Goal: Information Seeking & Learning: Learn about a topic

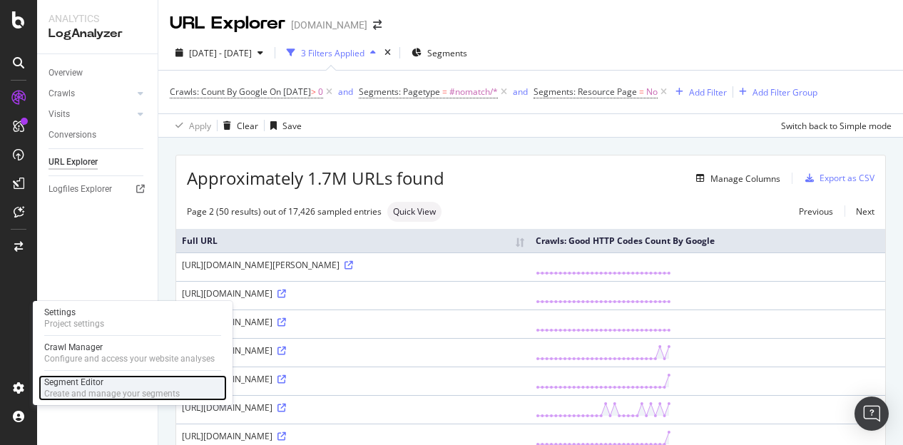
click at [66, 384] on div "Segment Editor" at bounding box center [112, 382] width 136 height 11
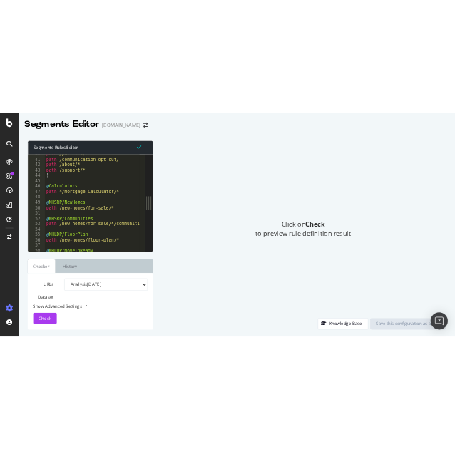
scroll to position [423, 0]
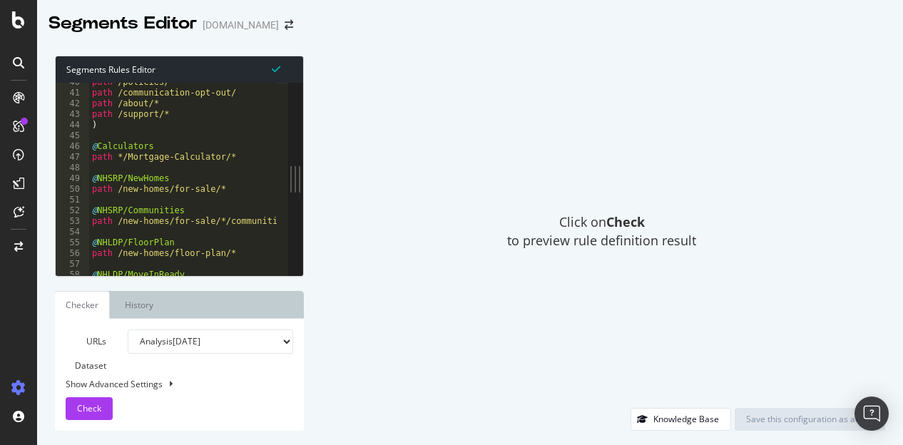
click at [298, 37] on div at bounding box center [470, 39] width 866 height 6
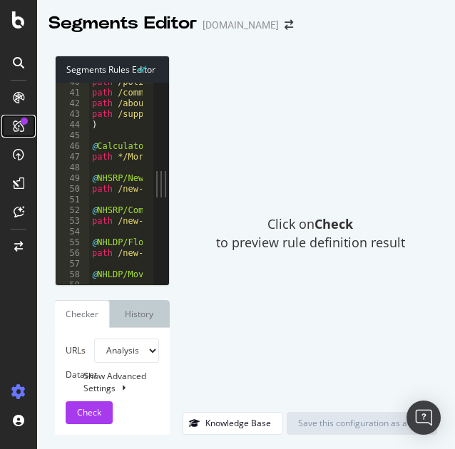
drag, startPoint x: 3, startPoint y: 128, endPoint x: 31, endPoint y: 115, distance: 30.6
click at [3, 128] on link at bounding box center [18, 126] width 34 height 23
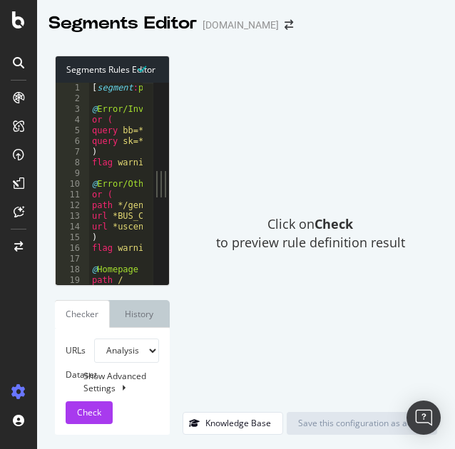
drag, startPoint x: 168, startPoint y: 225, endPoint x: 295, endPoint y: 233, distance: 127.2
click at [295, 233] on div "Segments Rules Editor 1 2 3 4 5 6 7 8 9 10 11 12 13 14 15 16 17 18 19 20 [ segm…" at bounding box center [246, 245] width 418 height 408
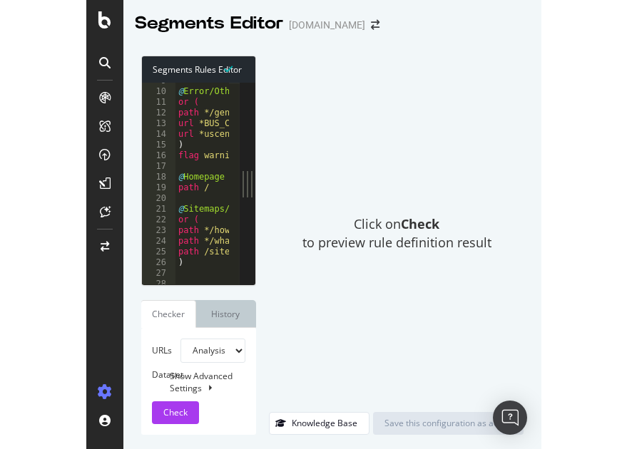
scroll to position [91, 0]
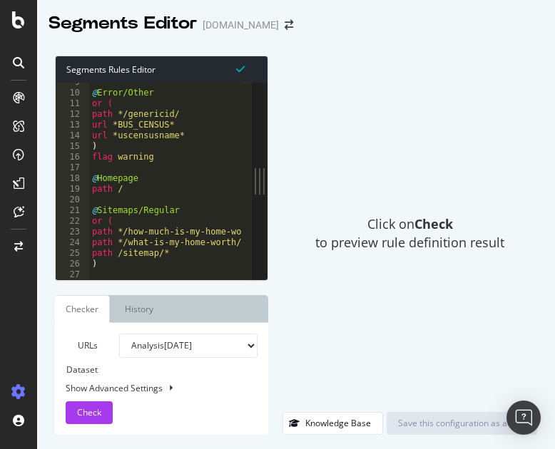
click at [544, 290] on div "Segments Rules Editor 9 10 11 12 13 14 15 16 17 18 19 20 21 22 23 24 25 26 27 2…" at bounding box center [296, 245] width 518 height 408
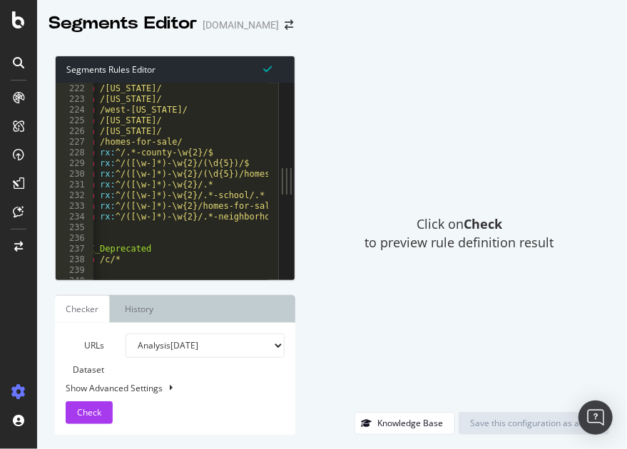
scroll to position [2365, 0]
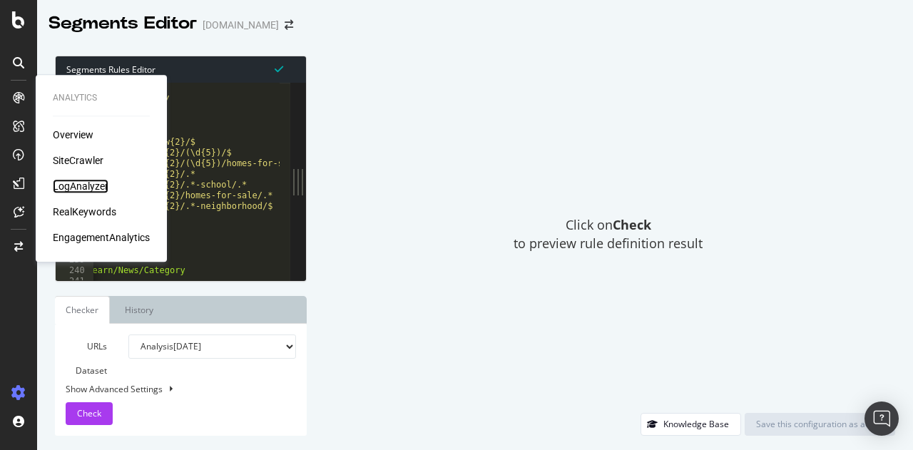
click at [84, 182] on div "LogAnalyzer" at bounding box center [81, 186] width 56 height 14
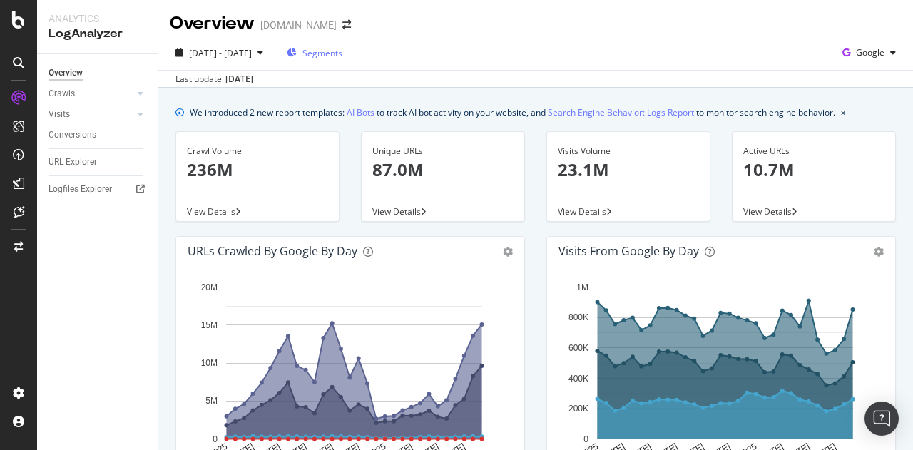
click at [342, 52] on span "Segments" at bounding box center [322, 53] width 40 height 12
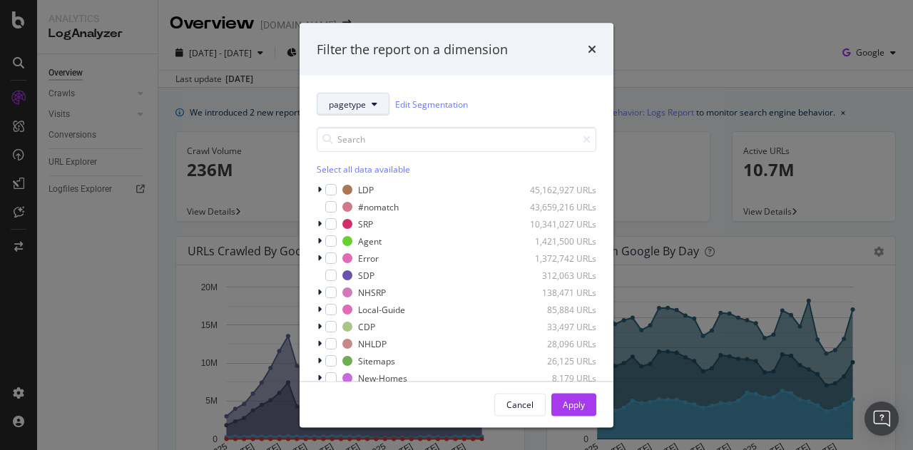
click at [367, 108] on button "pagetype" at bounding box center [353, 104] width 73 height 23
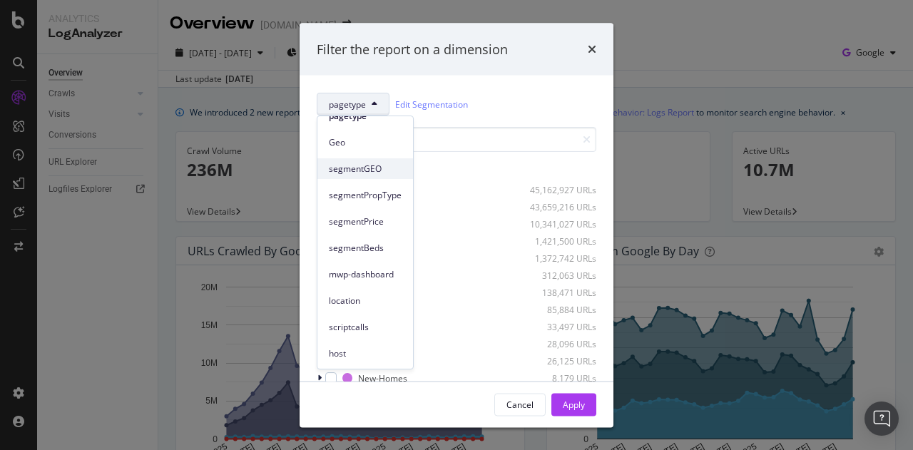
scroll to position [39, 0]
click at [515, 86] on div "pagetype Edit Segmentation Select all data available LDP 45,162,927 URLs #nomat…" at bounding box center [457, 228] width 314 height 305
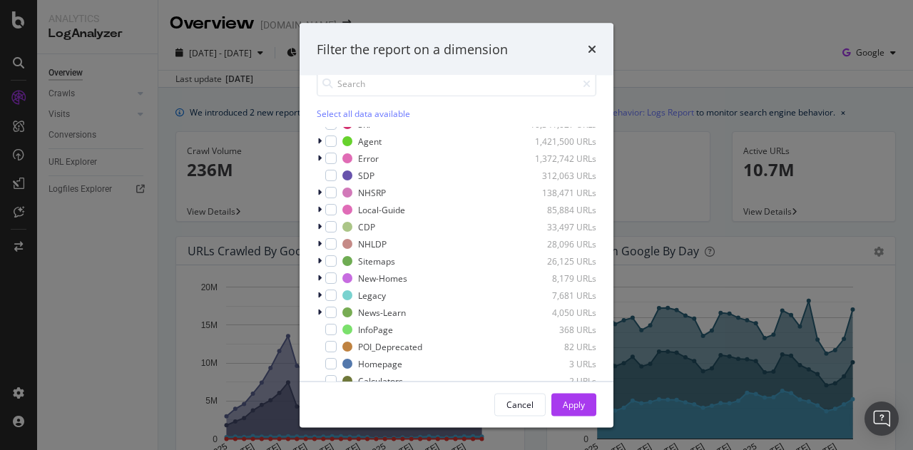
scroll to position [56, 0]
click at [320, 243] on icon "modal" at bounding box center [319, 244] width 4 height 9
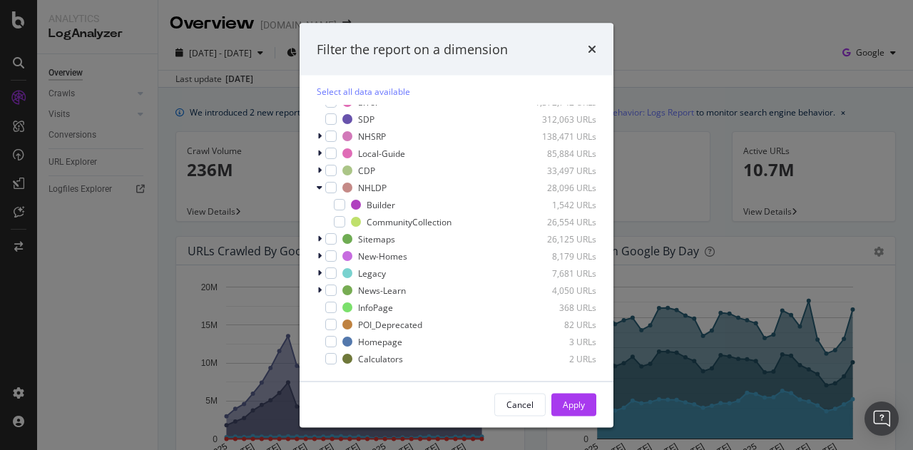
scroll to position [0, 0]
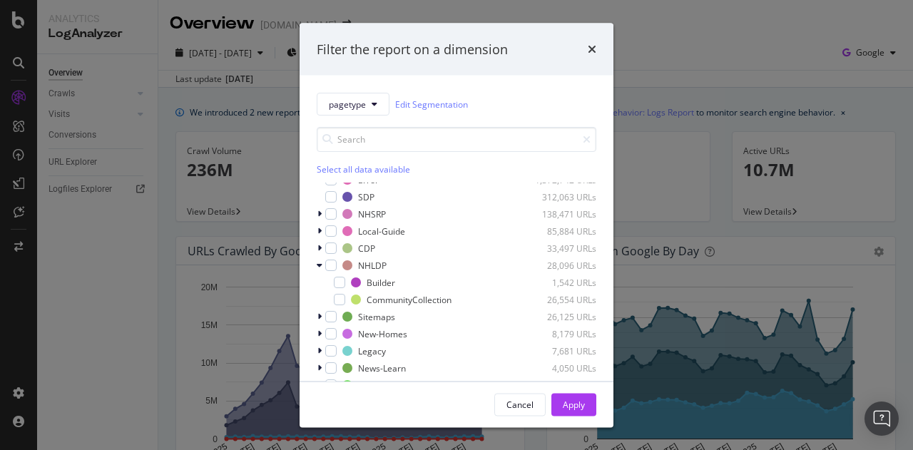
click at [591, 252] on div "pagetype Edit Segmentation Select all data available LDP 45,162,927 URLs #nomat…" at bounding box center [457, 228] width 314 height 305
click at [342, 104] on span "pagetype" at bounding box center [347, 104] width 37 height 12
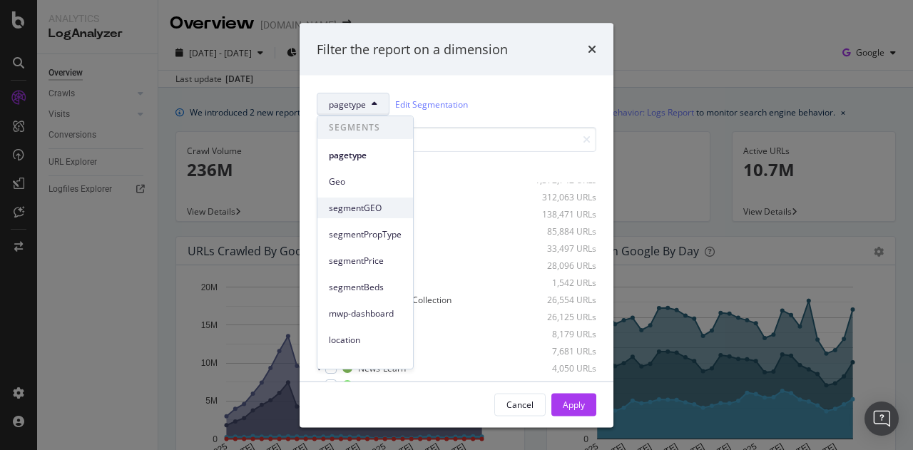
click at [365, 212] on span "segmentGEO" at bounding box center [365, 208] width 73 height 13
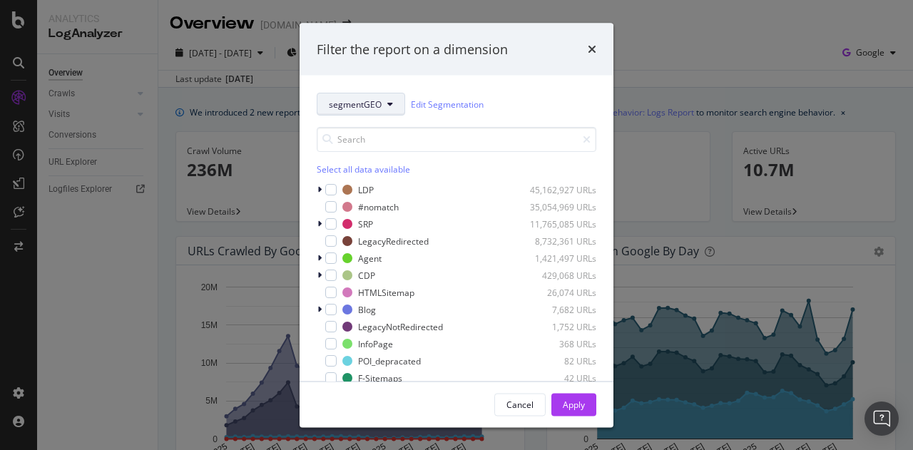
click at [389, 103] on icon "modal" at bounding box center [390, 104] width 6 height 9
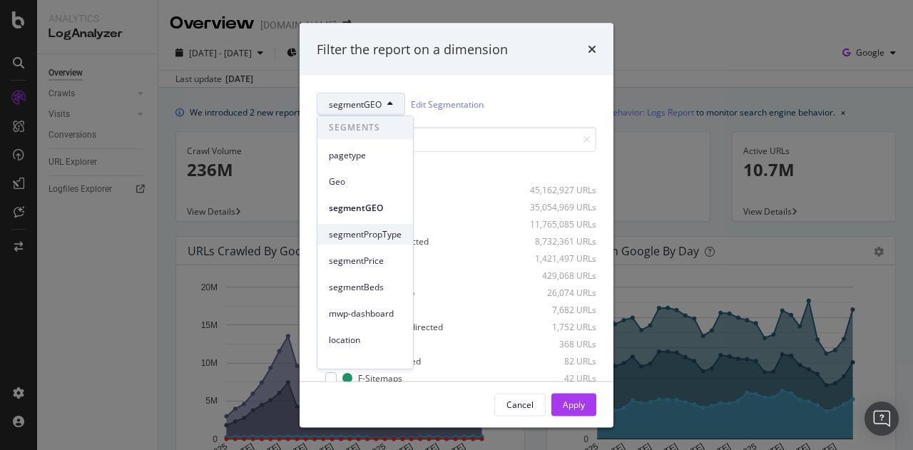
click at [368, 234] on span "segmentPropType" at bounding box center [365, 234] width 73 height 13
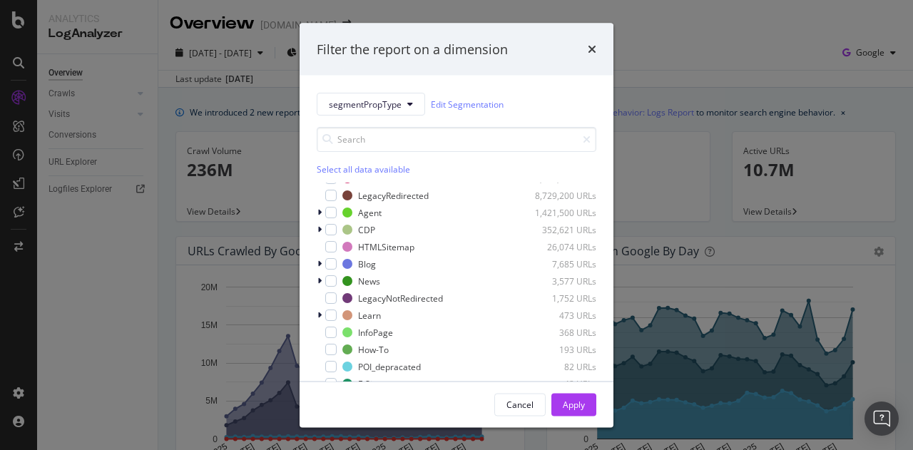
scroll to position [77, 0]
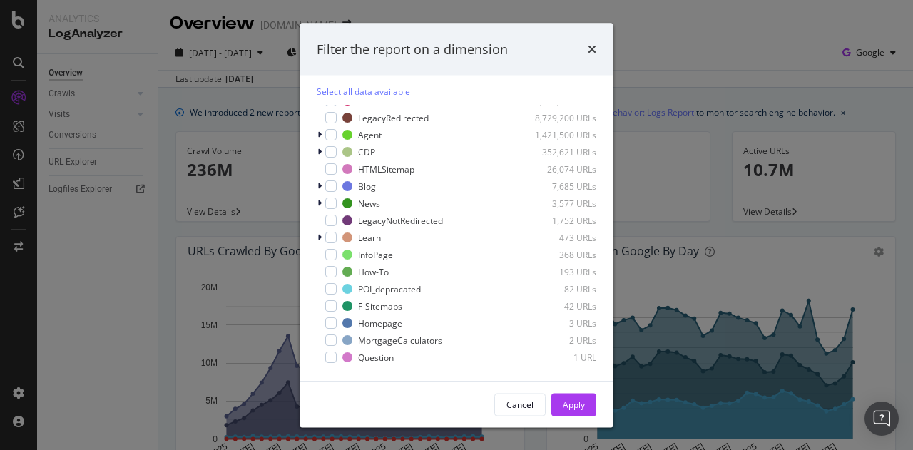
click at [586, 48] on div "Filter the report on a dimension" at bounding box center [457, 49] width 280 height 19
click at [588, 50] on icon "times" at bounding box center [592, 49] width 9 height 11
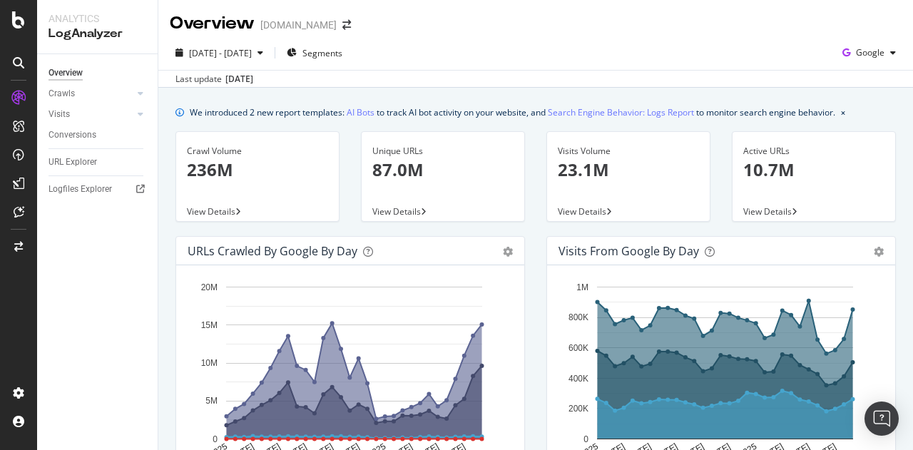
click at [536, 188] on div "Visits Volume 23.1M View Details" at bounding box center [628, 183] width 185 height 105
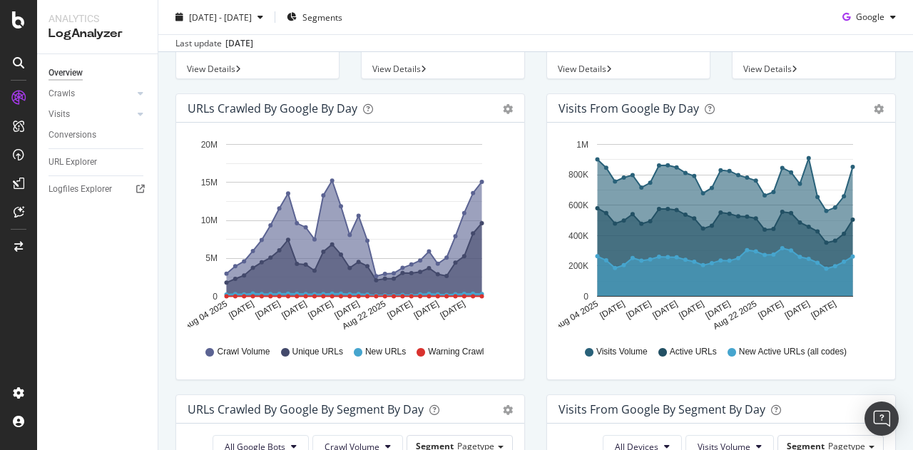
scroll to position [142, 0]
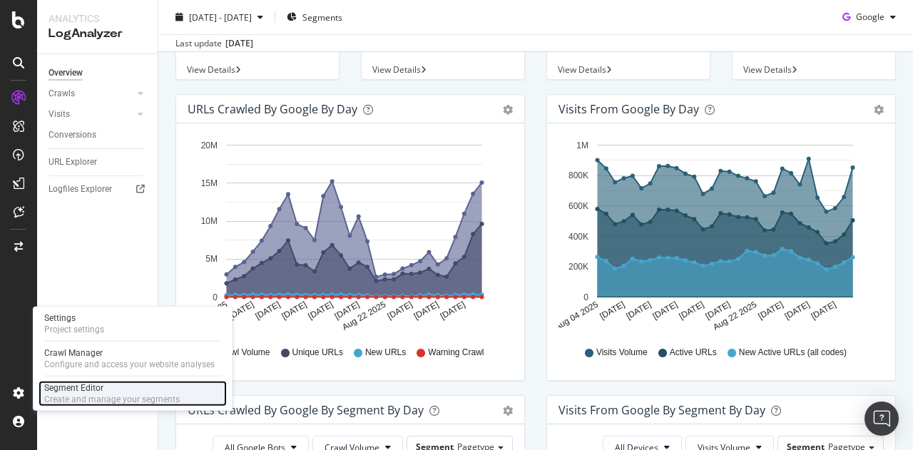
click at [77, 391] on div "Segment Editor" at bounding box center [112, 387] width 136 height 11
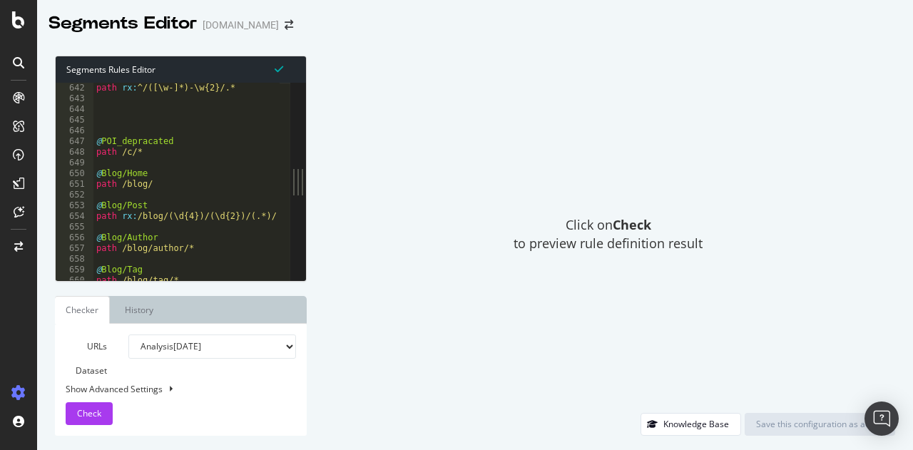
scroll to position [6857, 0]
drag, startPoint x: 166, startPoint y: 187, endPoint x: 88, endPoint y: 177, distance: 78.4
click at [88, 177] on div "path /blog/ 641 642 643 644 645 646 647 648 649 650 651 652 653 654 655 656 657…" at bounding box center [173, 182] width 235 height 198
type textarea "@Blog/Home path /blog/"
click at [367, 180] on div "Click on Check to preview rule definition result" at bounding box center [608, 234] width 574 height 357
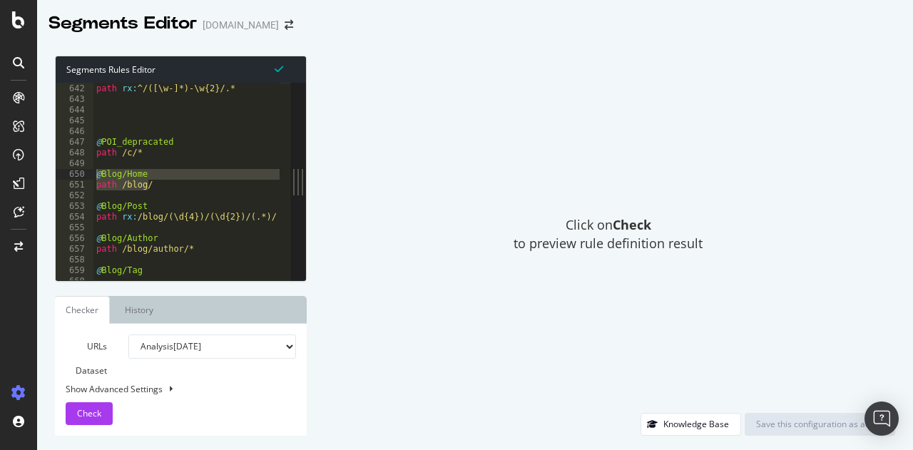
click at [394, 266] on div "Click on Check to preview rule definition result" at bounding box center [608, 234] width 574 height 357
click at [456, 180] on div "Click on Check to preview rule definition result" at bounding box center [608, 234] width 574 height 357
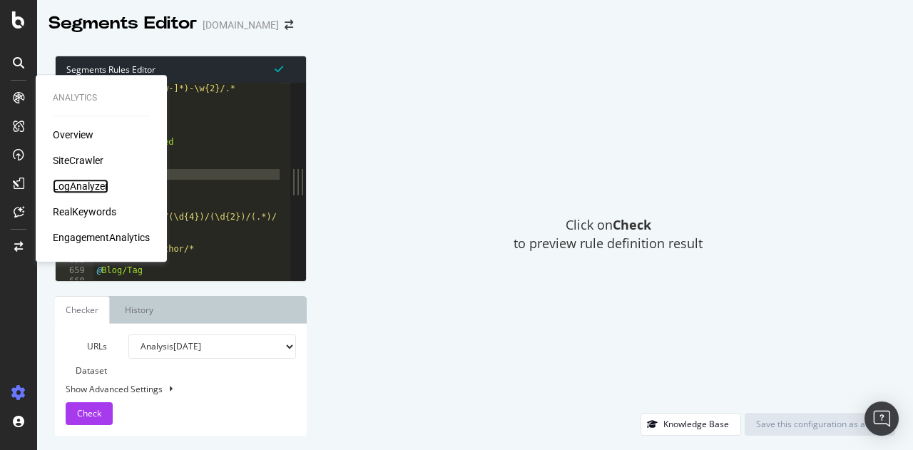
click at [74, 182] on div "LogAnalyzer" at bounding box center [81, 186] width 56 height 14
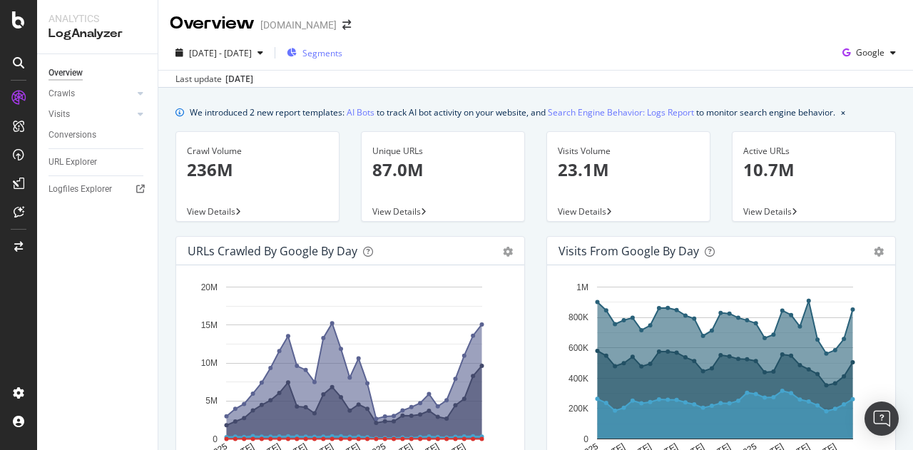
click at [342, 53] on span "Segments" at bounding box center [322, 53] width 40 height 12
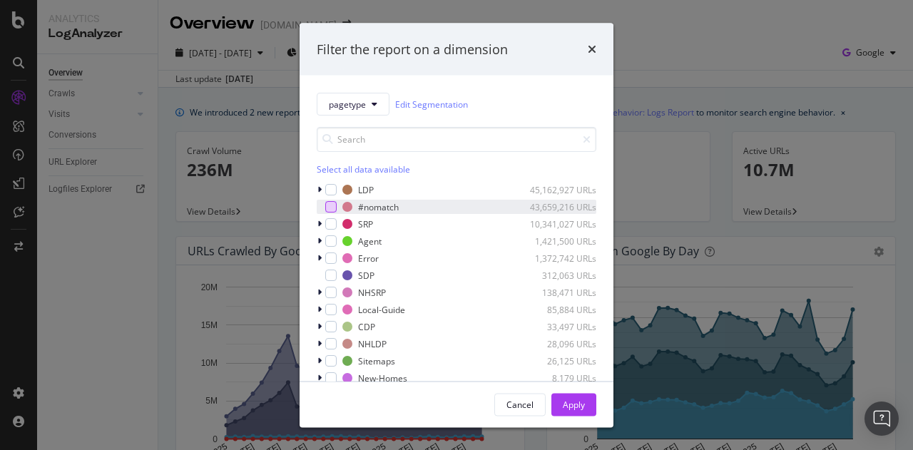
click at [334, 208] on div "modal" at bounding box center [330, 206] width 11 height 11
click at [334, 208] on icon "modal" at bounding box center [331, 206] width 6 height 7
click at [331, 208] on div "modal" at bounding box center [330, 206] width 11 height 11
click at [572, 402] on div "Apply" at bounding box center [574, 404] width 22 height 12
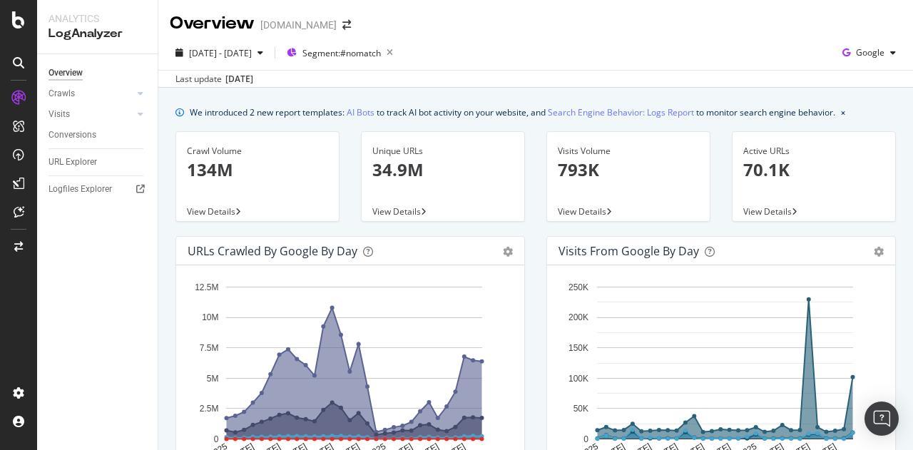
click at [238, 210] on icon at bounding box center [238, 212] width 6 height 9
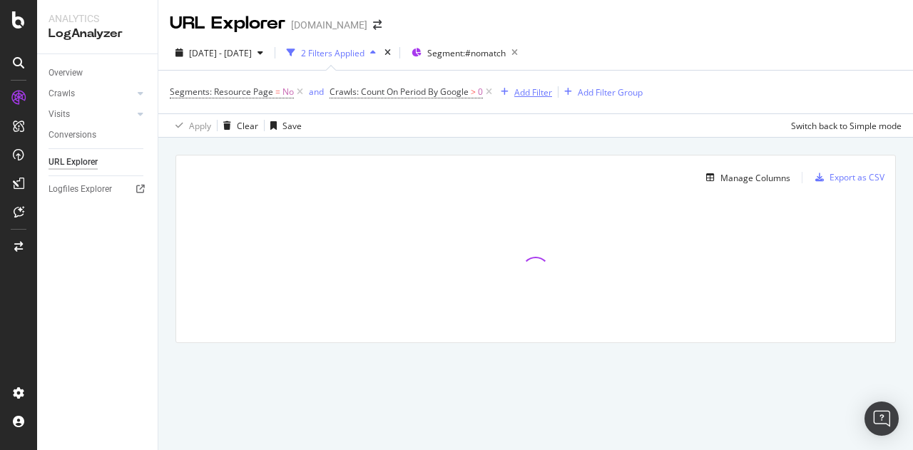
click at [539, 93] on div "Add Filter" at bounding box center [533, 92] width 38 height 12
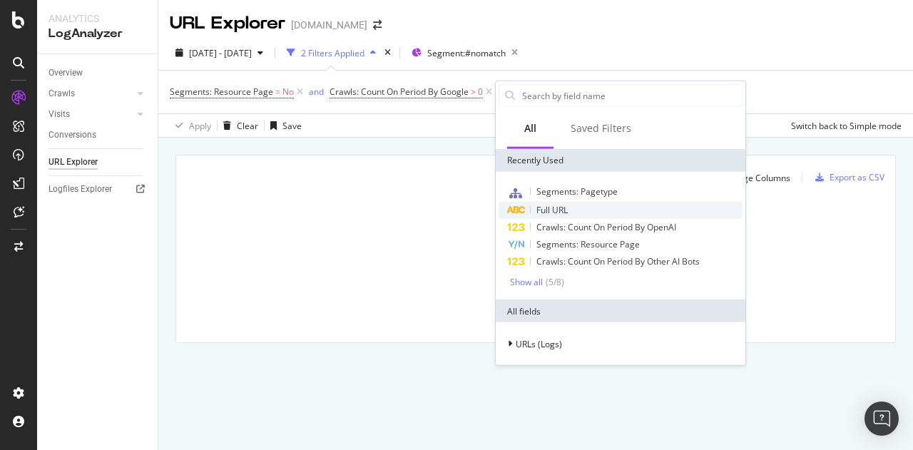
click at [566, 210] on span "Full URL" at bounding box center [551, 210] width 31 height 12
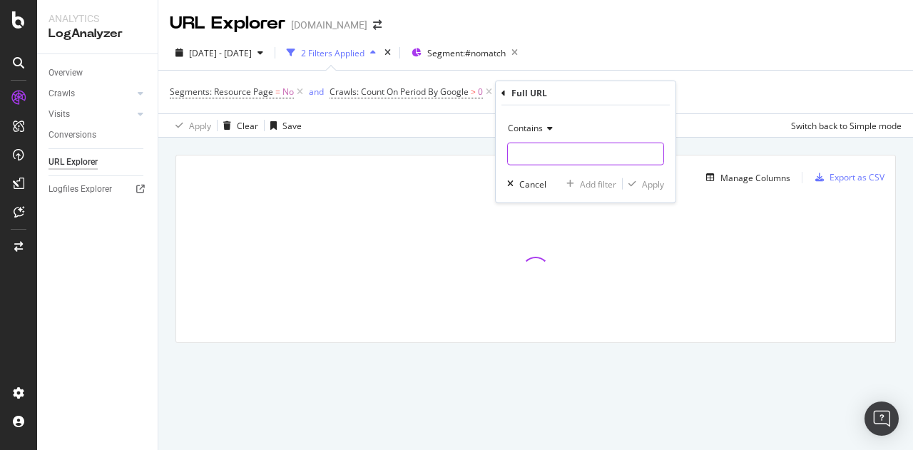
click at [557, 155] on input "text" at bounding box center [585, 154] width 155 height 23
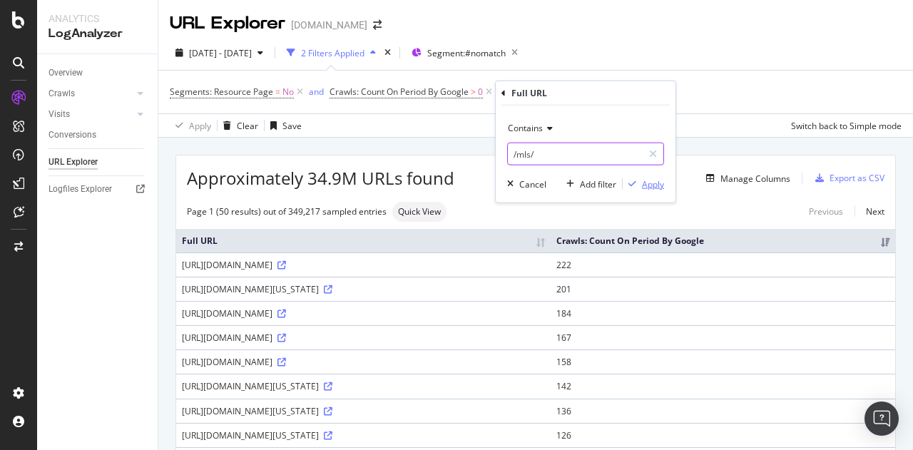
type input "/mls/"
click at [648, 180] on div "Apply" at bounding box center [653, 184] width 22 height 12
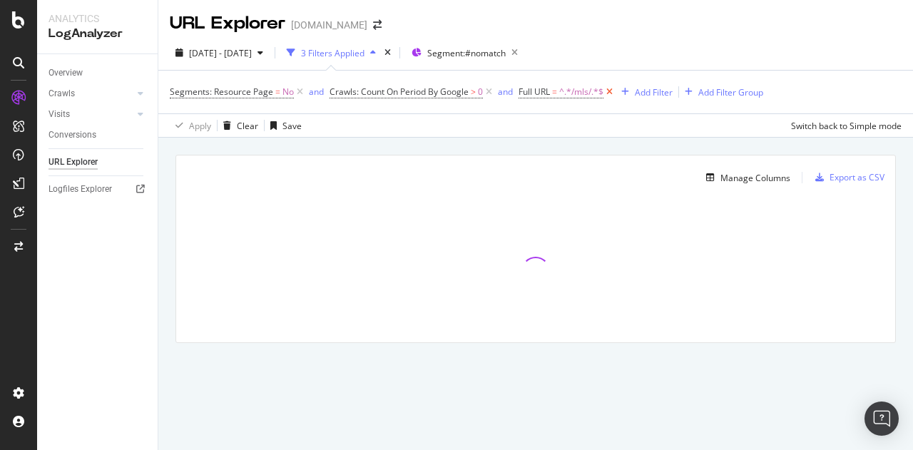
click at [611, 92] on icon at bounding box center [609, 92] width 12 height 14
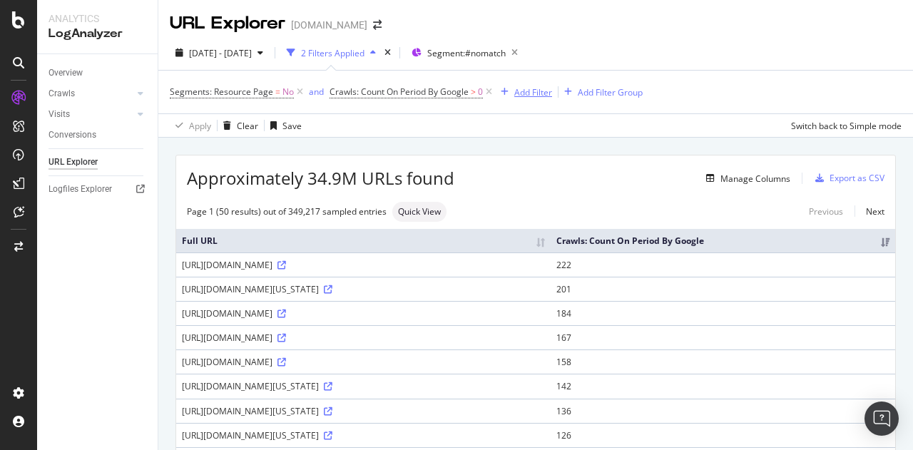
click at [539, 94] on div "Add Filter" at bounding box center [533, 92] width 38 height 12
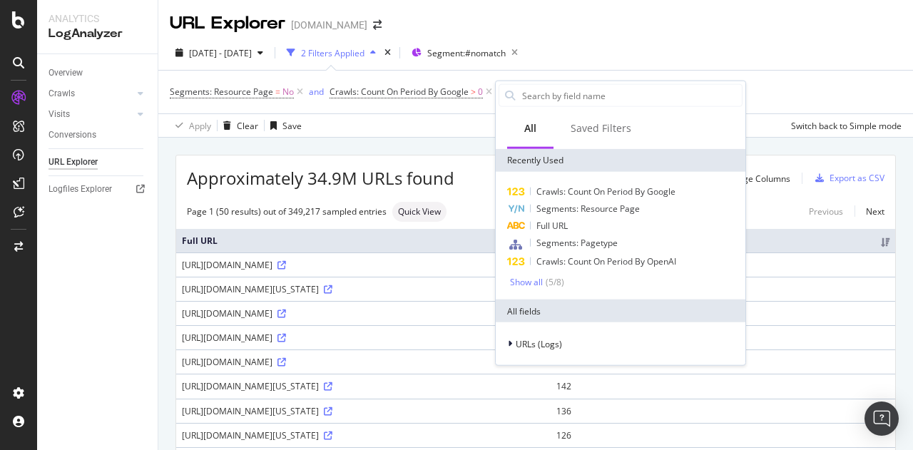
click at [151, 336] on div "Overview Crawls Daily Distribution Segments Distribution HTTP Codes Resources V…" at bounding box center [97, 252] width 121 height 396
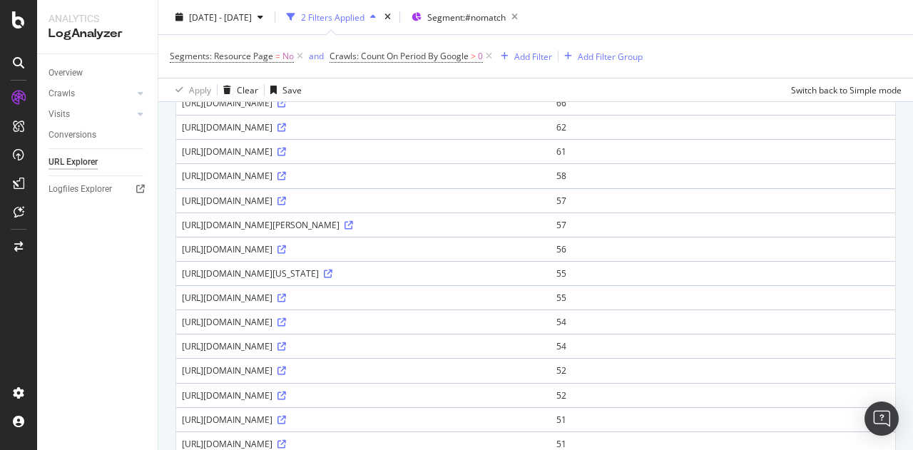
scroll to position [721, 0]
click at [483, 317] on div "[URL][DOMAIN_NAME]" at bounding box center [363, 323] width 363 height 12
copy div "[URL][DOMAIN_NAME]"
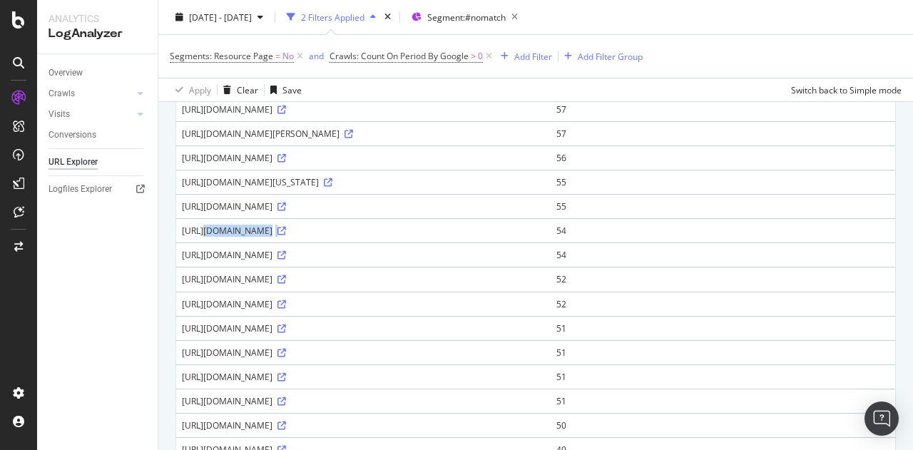
scroll to position [812, 0]
click at [470, 323] on div "[URL][DOMAIN_NAME]" at bounding box center [363, 329] width 363 height 12
copy div "[URL][DOMAIN_NAME]"
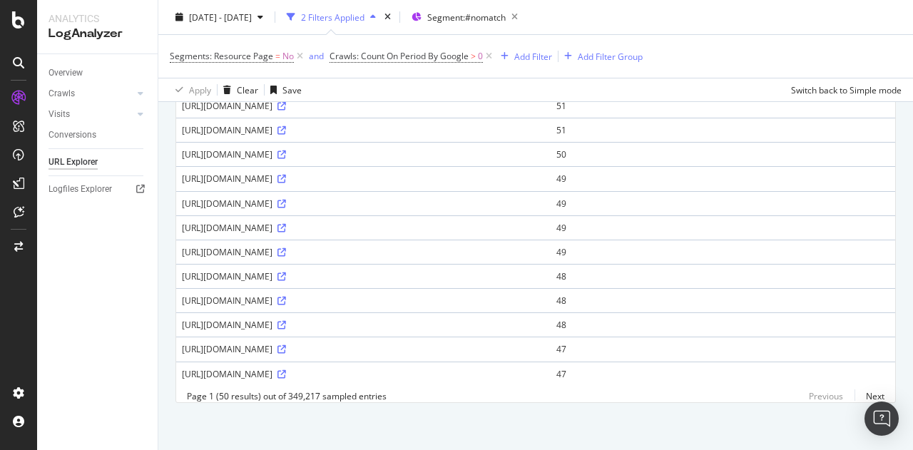
scroll to position [1084, 0]
click at [867, 399] on body "Analytics LogAnalyzer Overview Crawls Daily Distribution Segments Distribution …" at bounding box center [456, 225] width 913 height 450
click at [862, 392] on link "Next" at bounding box center [870, 396] width 30 height 21
click at [858, 392] on link "Next" at bounding box center [870, 396] width 30 height 21
click at [855, 395] on link "Next" at bounding box center [870, 396] width 30 height 21
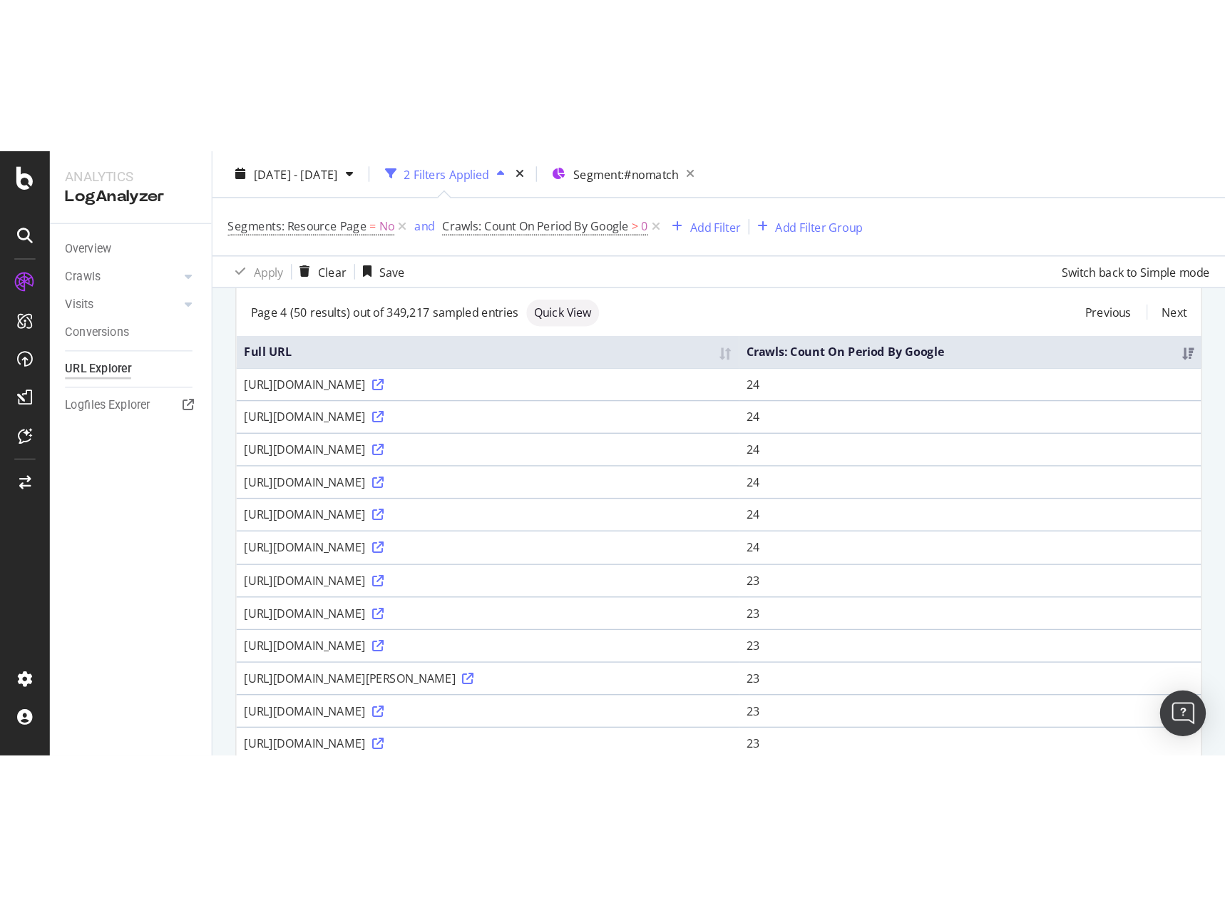
scroll to position [0, 0]
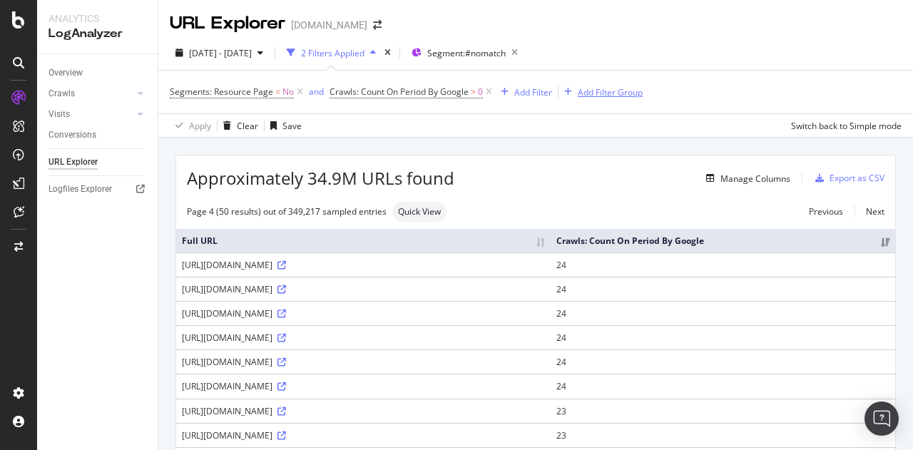
drag, startPoint x: 621, startPoint y: 88, endPoint x: 641, endPoint y: 24, distance: 66.5
click at [641, 24] on div "URL Explorer [DOMAIN_NAME] [DATE] - [DATE] 2 Filters Applied Segment: #nomatch …" at bounding box center [535, 225] width 755 height 450
click at [534, 85] on div "Add Filter" at bounding box center [523, 92] width 57 height 16
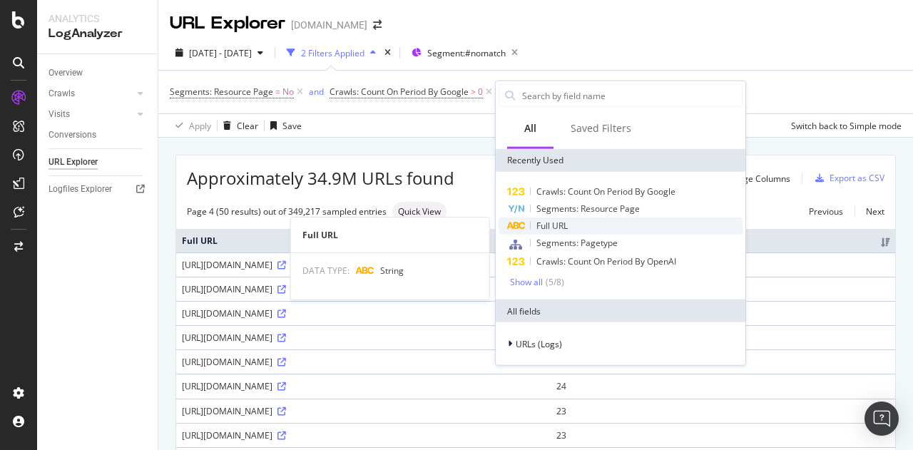
click at [551, 228] on span "Full URL" at bounding box center [551, 226] width 31 height 12
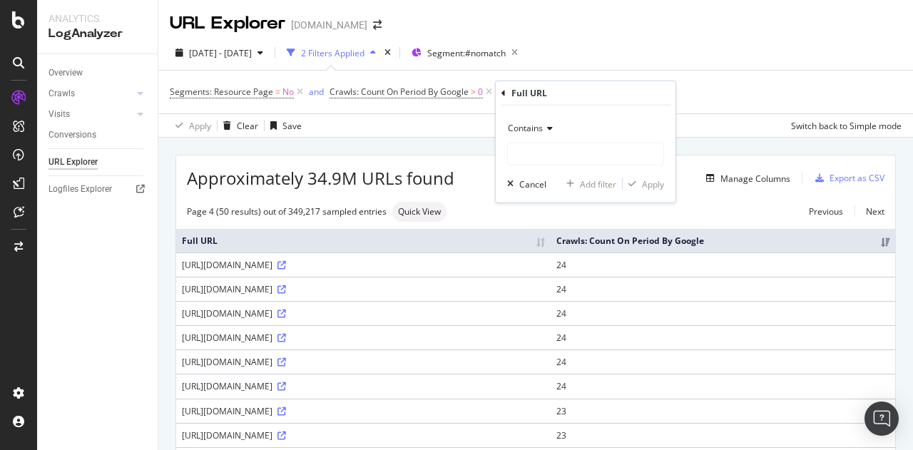
click at [541, 126] on span "Contains" at bounding box center [525, 128] width 35 height 12
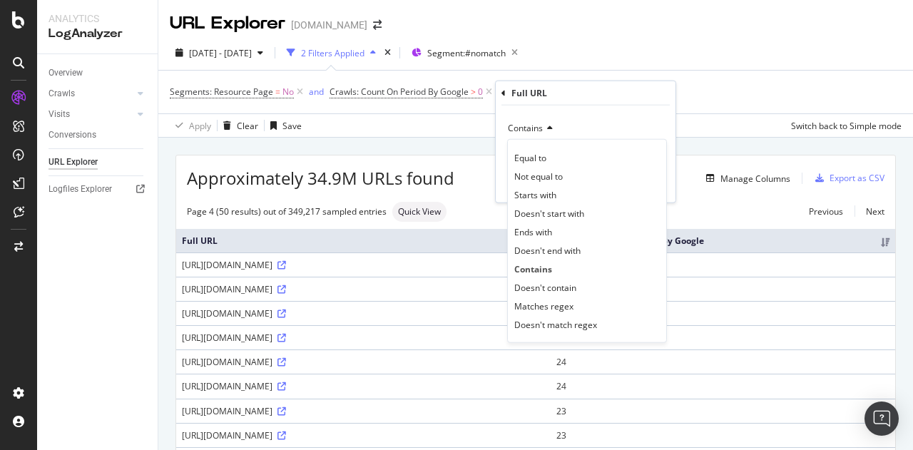
click at [628, 129] on div "Contains" at bounding box center [585, 128] width 157 height 23
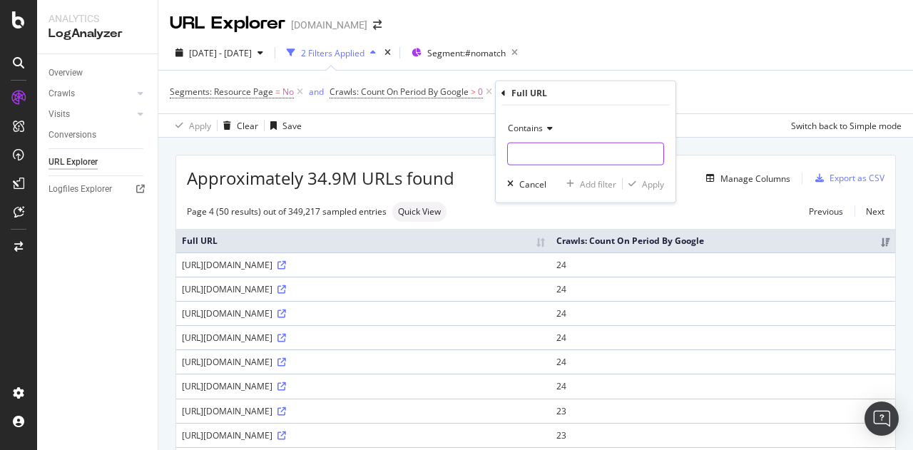
click at [576, 164] on input "text" at bounding box center [585, 154] width 155 height 23
type input "utm"
click at [658, 193] on div "Contains utm Cancel Add filter Apply" at bounding box center [586, 154] width 180 height 97
click at [658, 185] on div "Apply" at bounding box center [653, 184] width 22 height 12
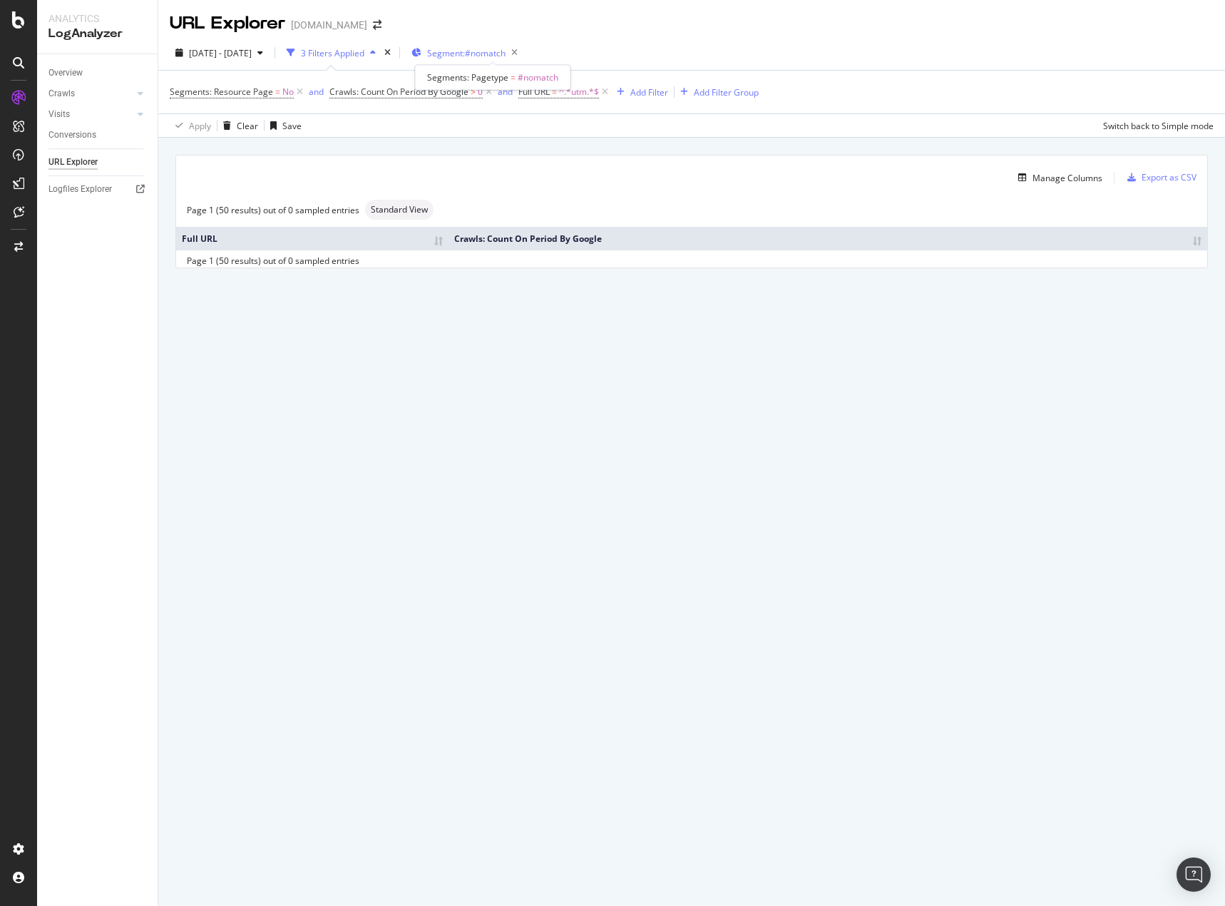
click at [506, 49] on span "Segment: #nomatch" at bounding box center [466, 53] width 78 height 12
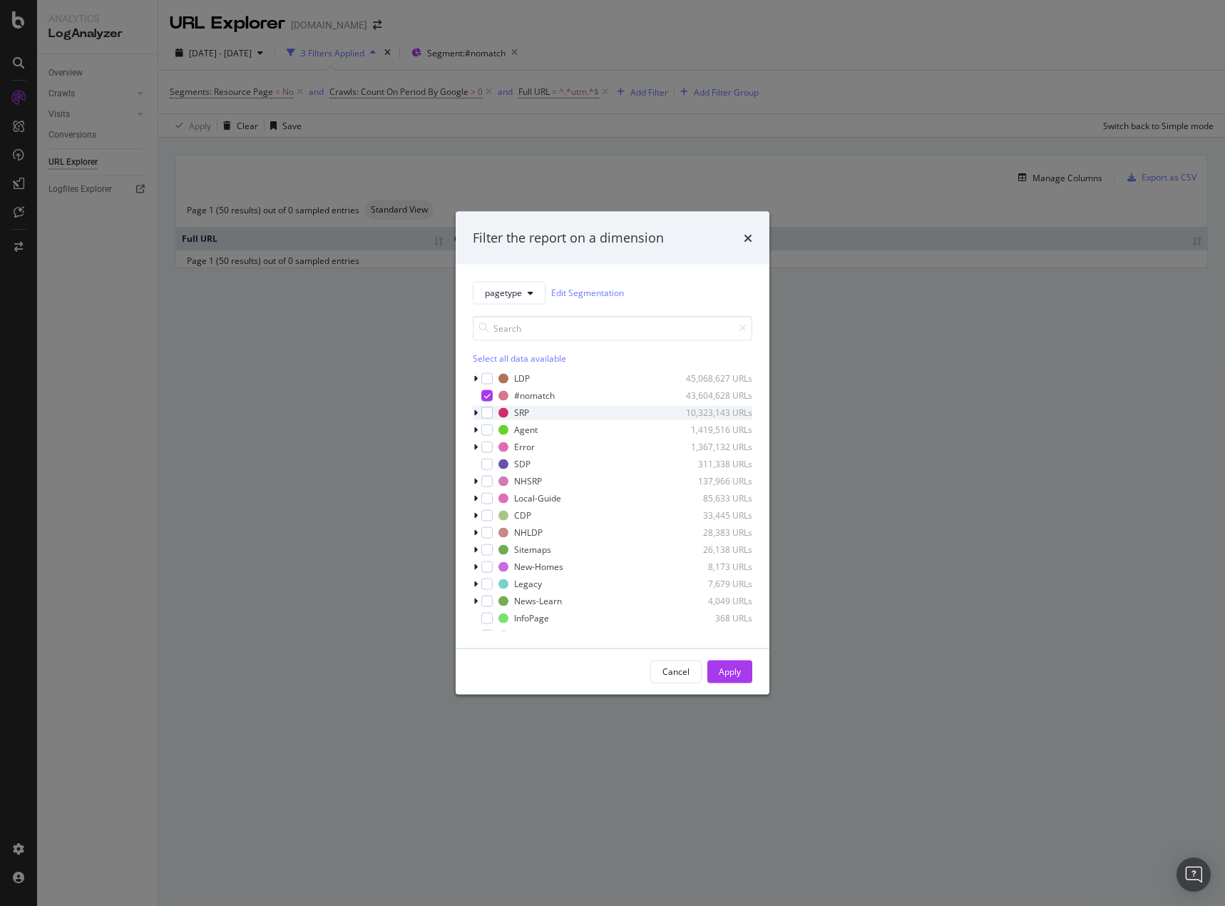
click at [475, 415] on icon "modal" at bounding box center [476, 412] width 4 height 9
click at [488, 449] on div "modal" at bounding box center [485, 463] width 9 height 14
click at [486, 449] on icon "modal" at bounding box center [484, 463] width 6 height 9
click at [484, 449] on icon "modal" at bounding box center [484, 463] width 4 height 9
click at [482, 449] on icon "modal" at bounding box center [484, 463] width 6 height 9
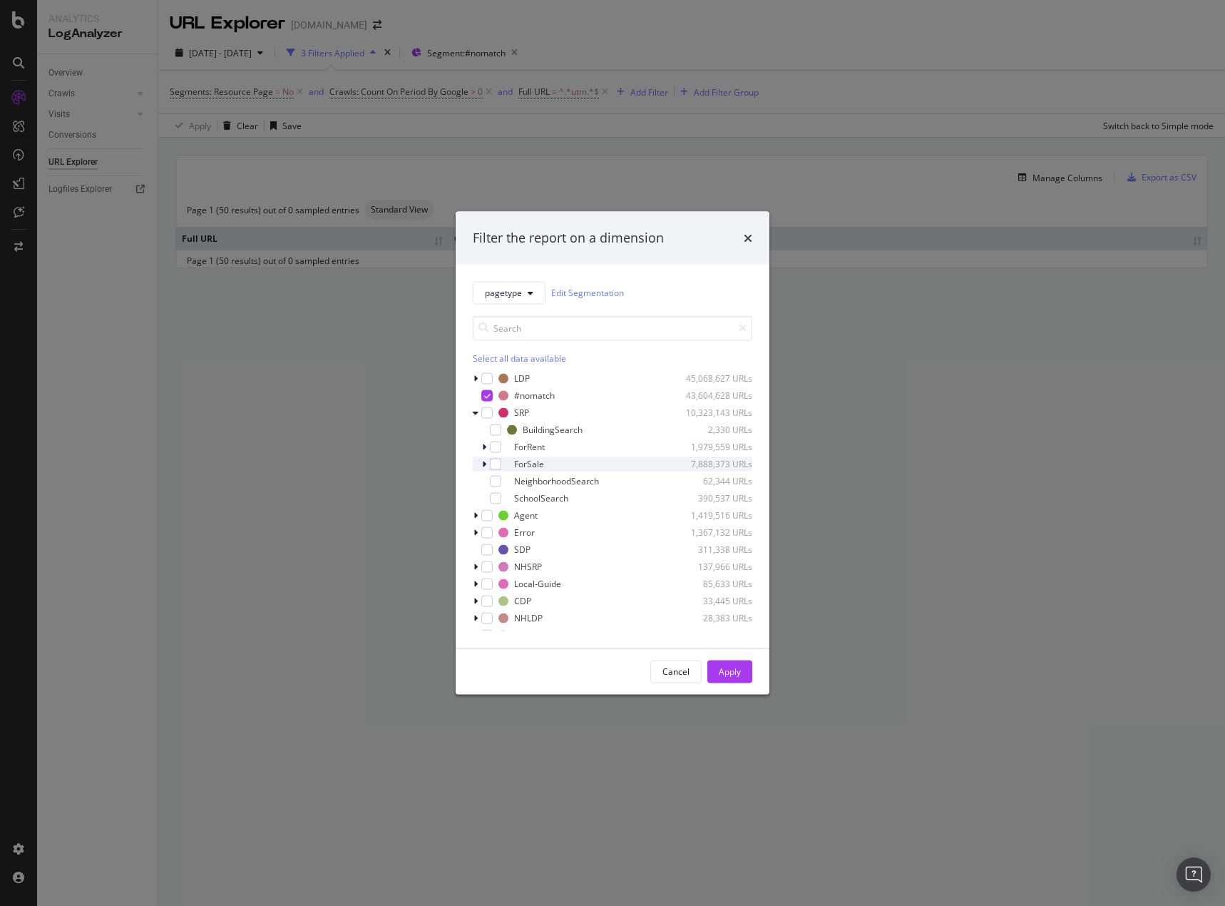
click at [486, 449] on icon "modal" at bounding box center [484, 463] width 4 height 9
drag, startPoint x: 480, startPoint y: 394, endPoint x: 540, endPoint y: 439, distance: 74.9
click at [480, 394] on div "ForSale 7,888,373 URLs" at bounding box center [613, 392] width 280 height 14
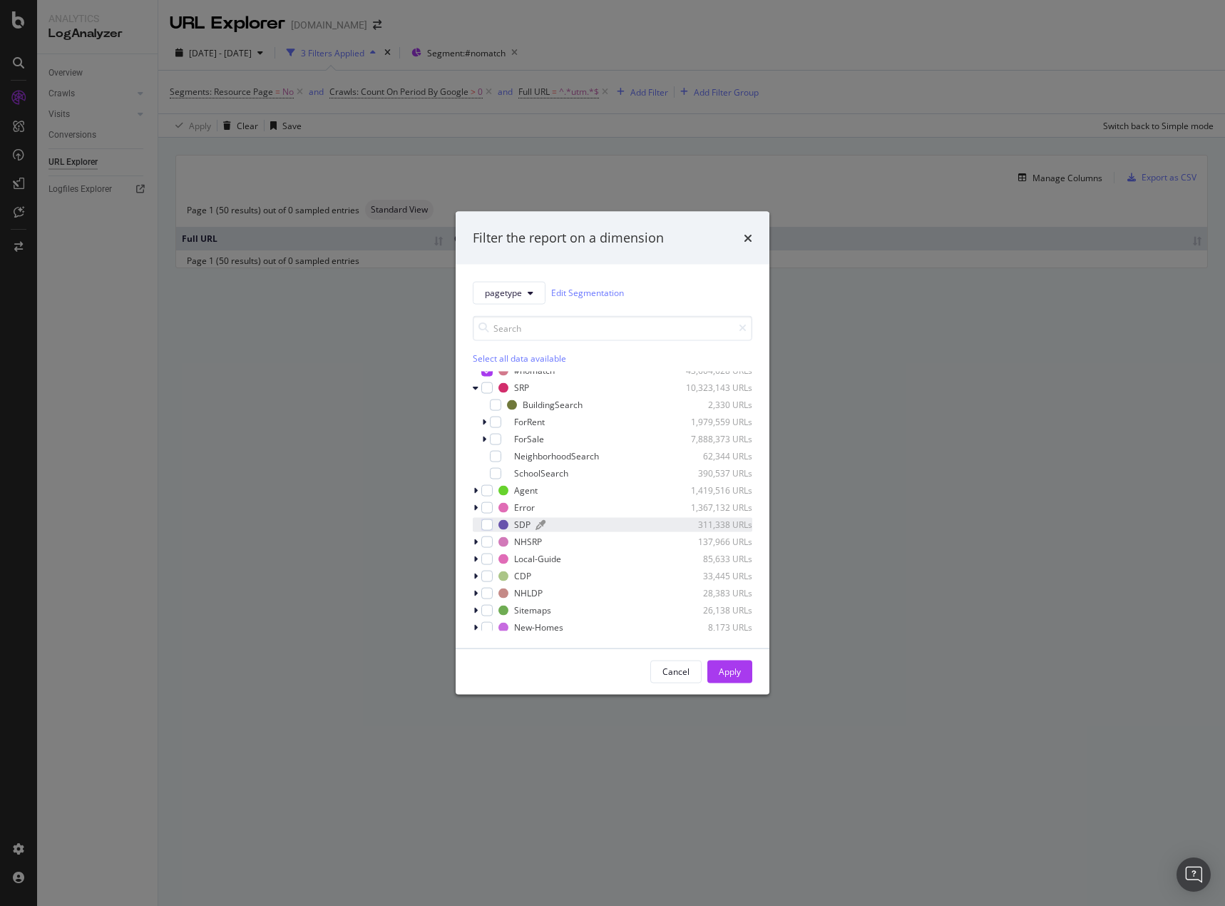
scroll to position [0, 0]
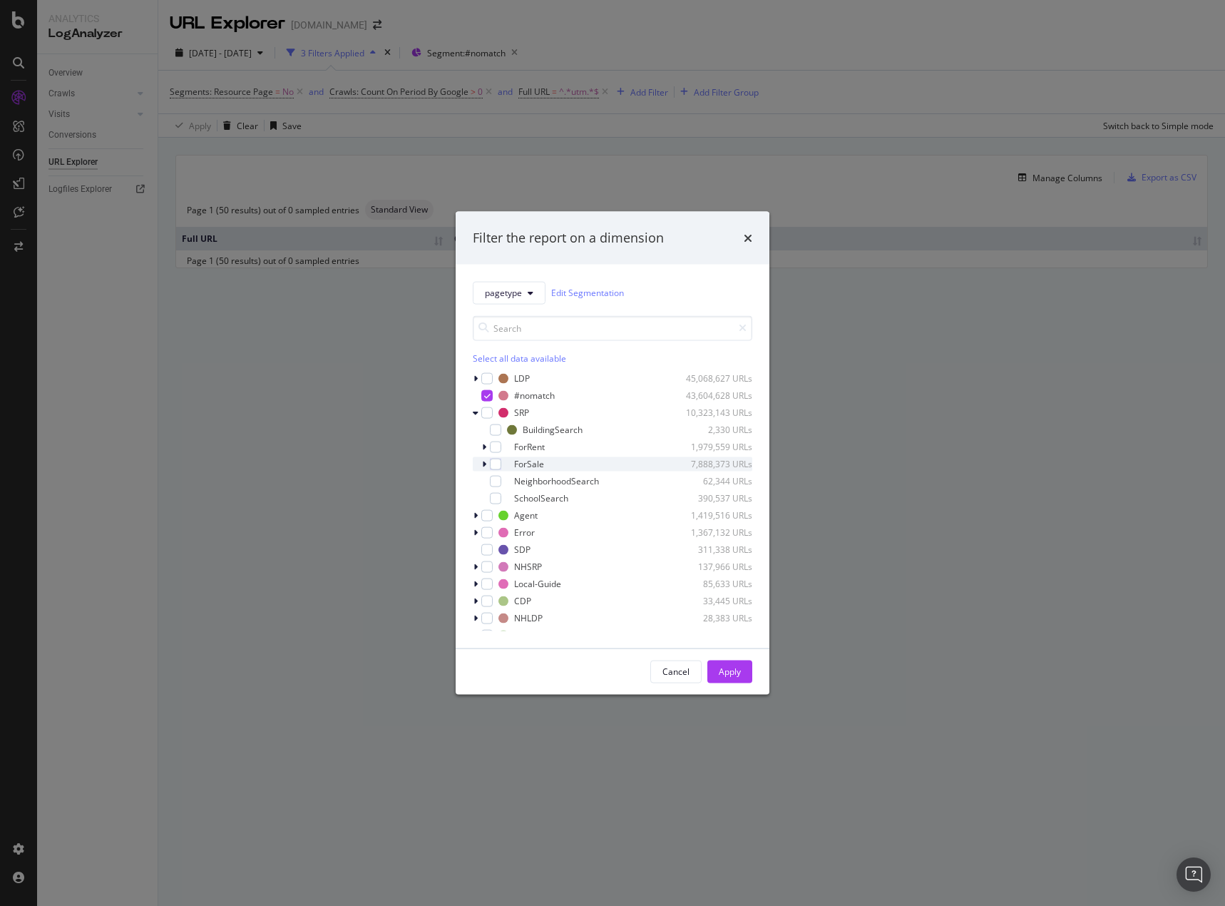
click at [483, 449] on icon "modal" at bounding box center [484, 463] width 4 height 9
click at [480, 449] on div "ForSale 7,888,373 URLs" at bounding box center [613, 463] width 280 height 14
click at [526, 300] on button "pagetype" at bounding box center [509, 292] width 73 height 23
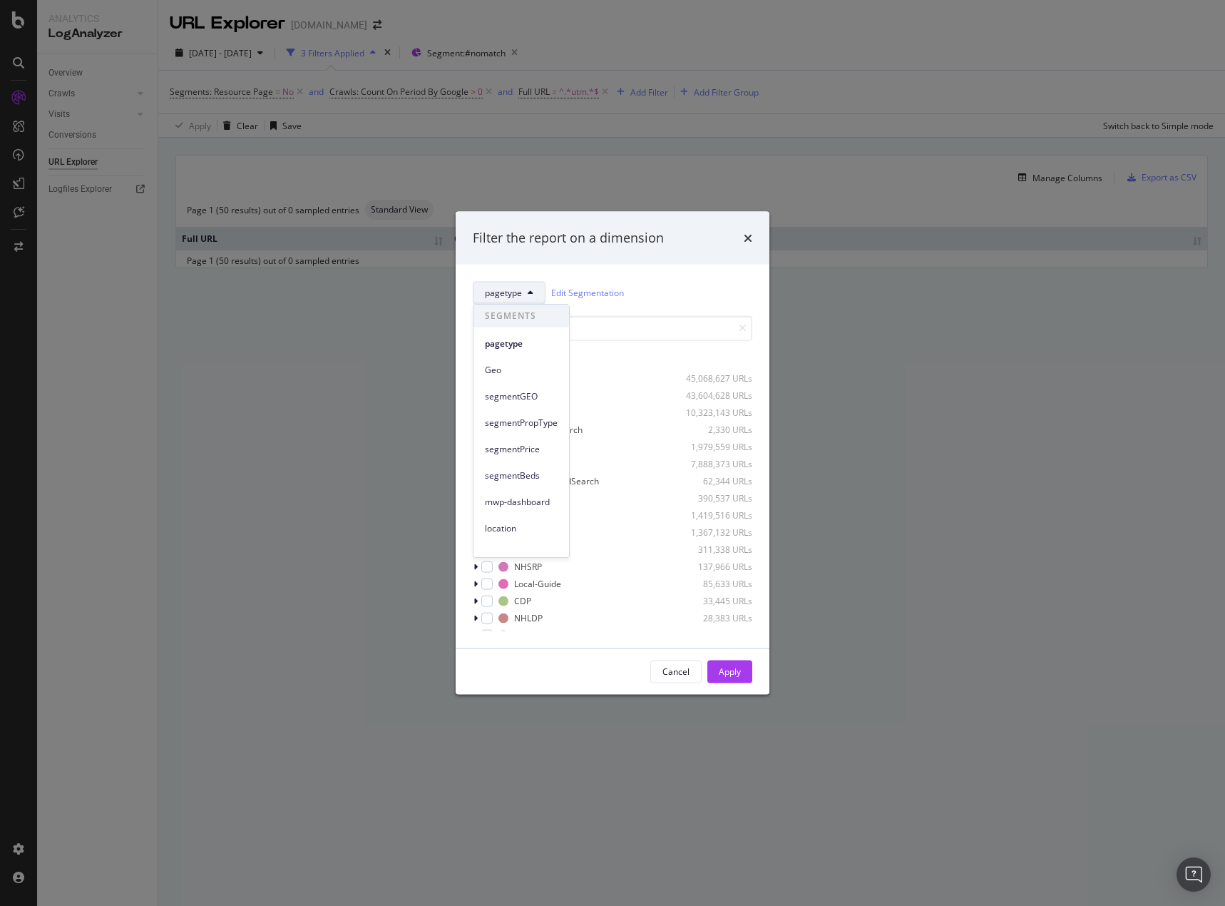
click at [693, 293] on div "pagetype Edit Segmentation" at bounding box center [613, 292] width 280 height 23
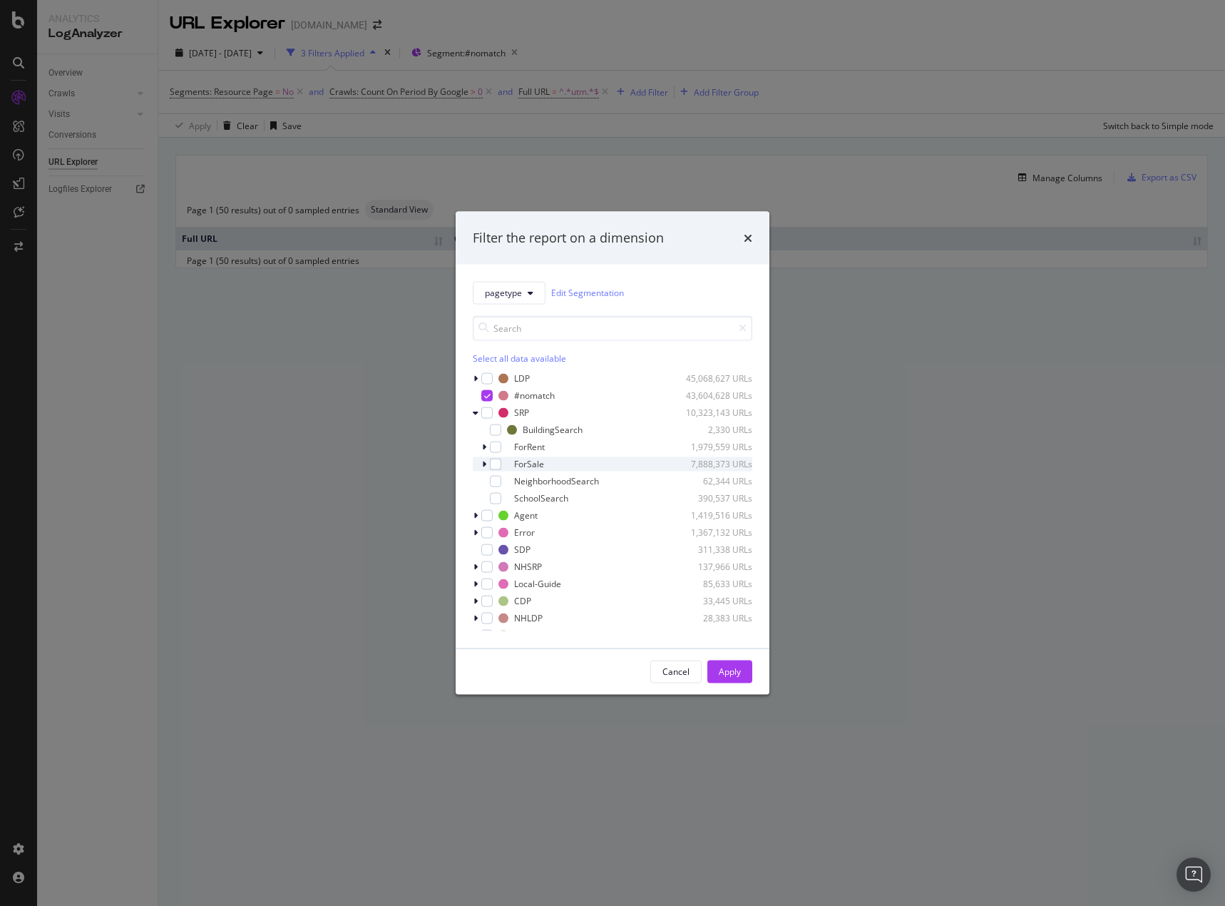
click at [481, 449] on div "ForSale 7,888,373 URLs" at bounding box center [613, 463] width 280 height 14
click at [481, 394] on icon "modal" at bounding box center [484, 392] width 6 height 9
click at [483, 449] on icon "modal" at bounding box center [484, 463] width 4 height 9
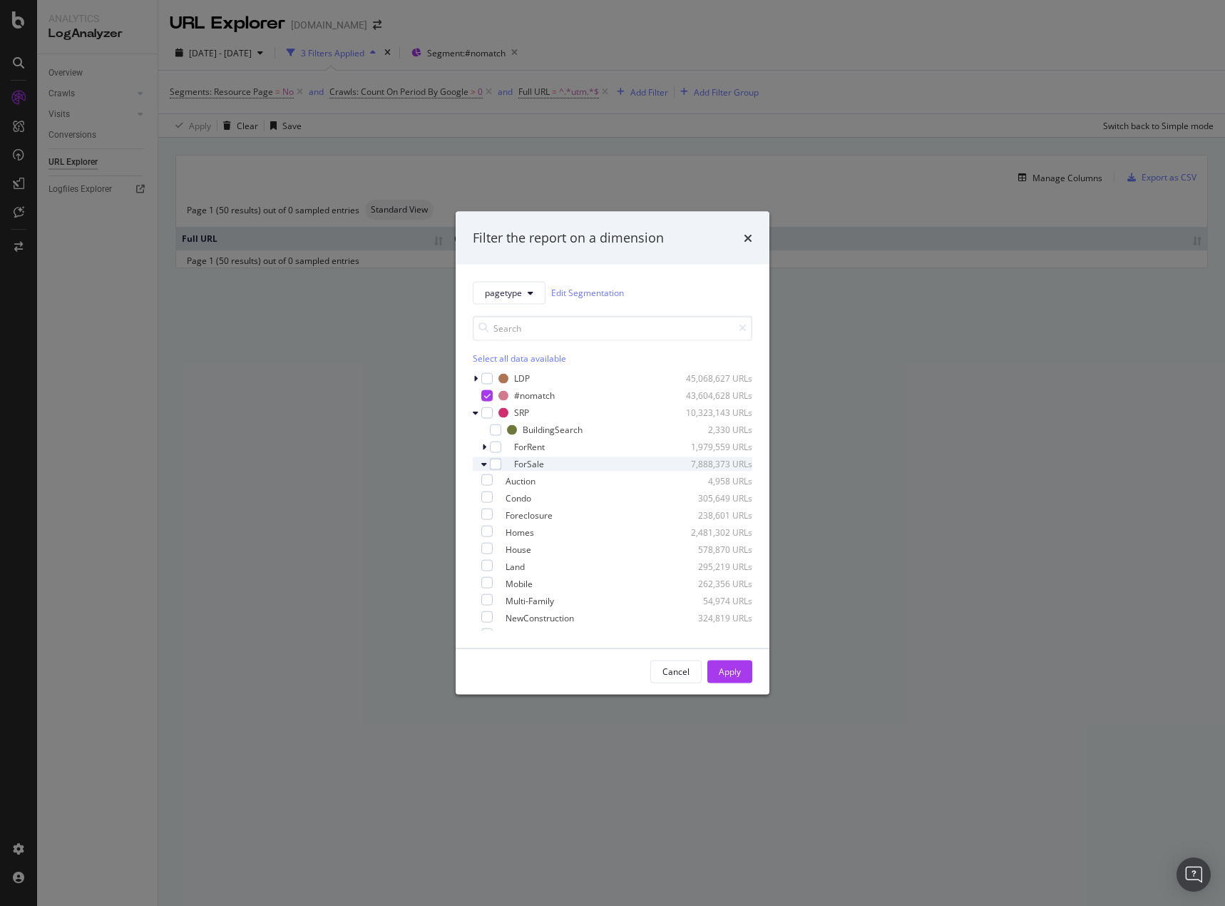
click at [486, 449] on div "modal" at bounding box center [485, 463] width 9 height 14
click at [487, 449] on div "modal" at bounding box center [485, 463] width 9 height 14
click at [480, 444] on div "ForRent 1,979,559 URLs" at bounding box center [613, 446] width 280 height 14
click at [690, 449] on button "Cancel" at bounding box center [676, 671] width 51 height 23
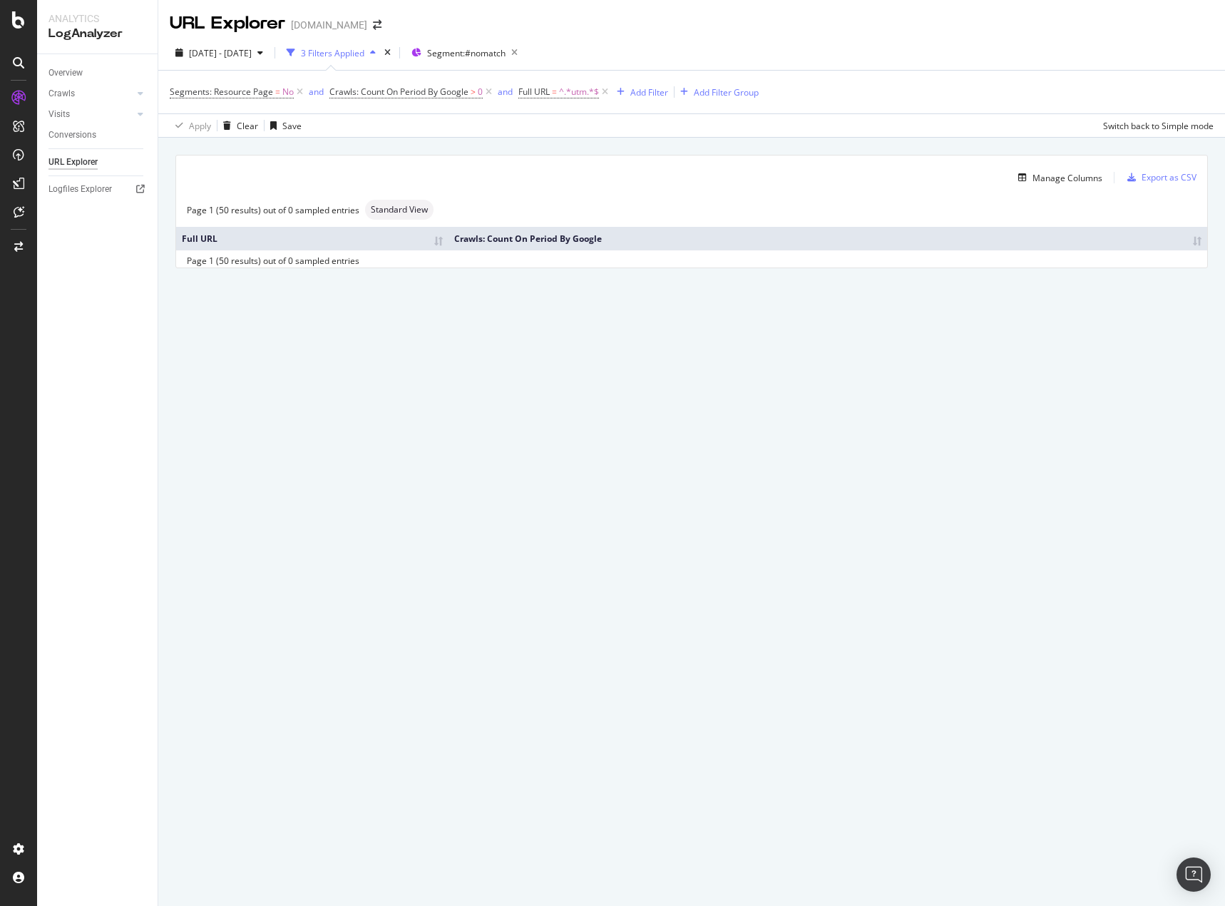
click at [904, 449] on div "URL Explorer [DOMAIN_NAME] [DATE] - [DATE] 3 Filters Applied Segment: #nomatch …" at bounding box center [691, 453] width 1067 height 906
